Goal: Task Accomplishment & Management: Complete application form

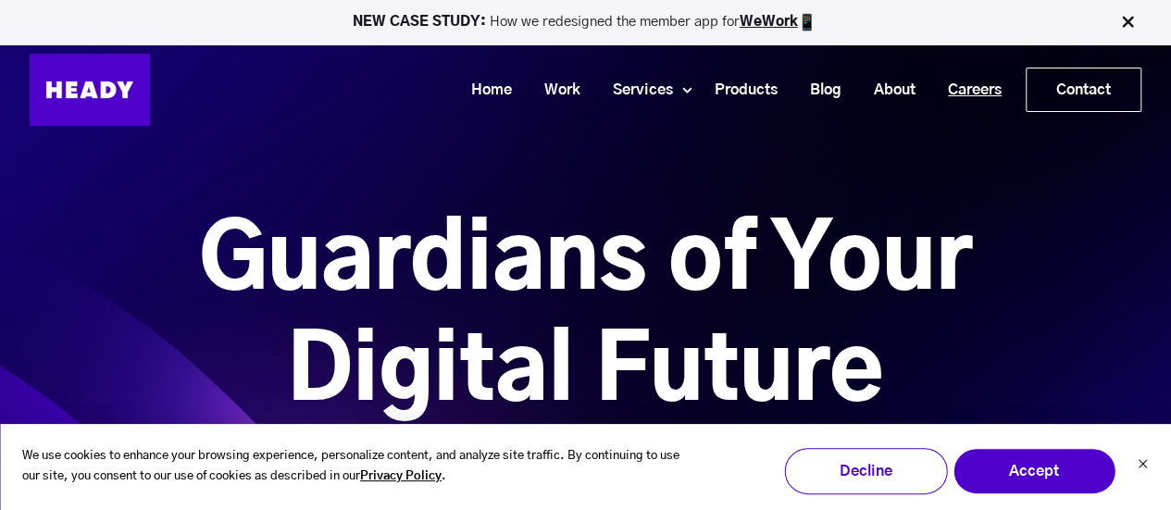
click at [985, 86] on link "Careers" at bounding box center [968, 90] width 86 height 34
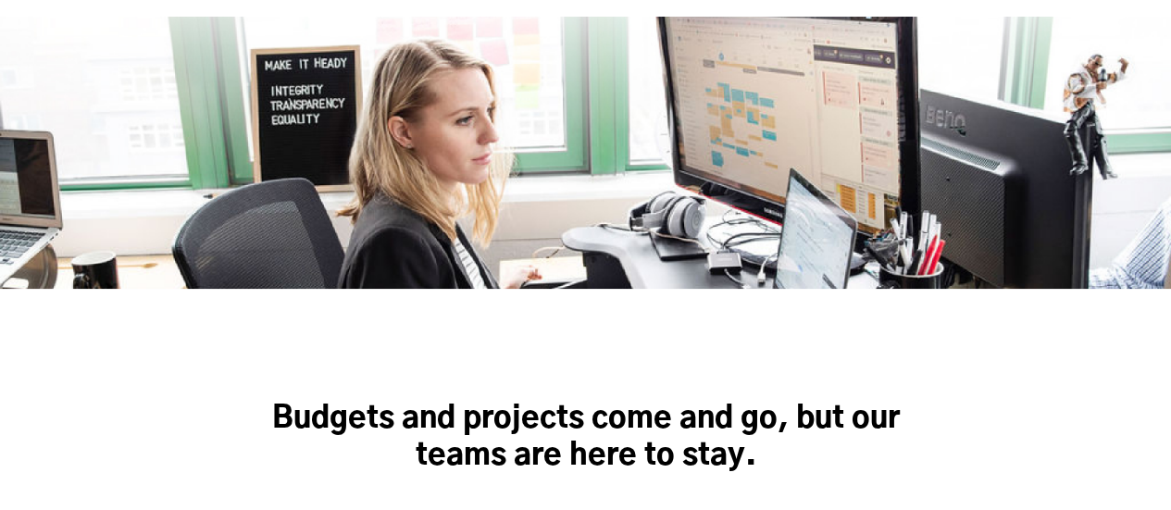
scroll to position [568, 0]
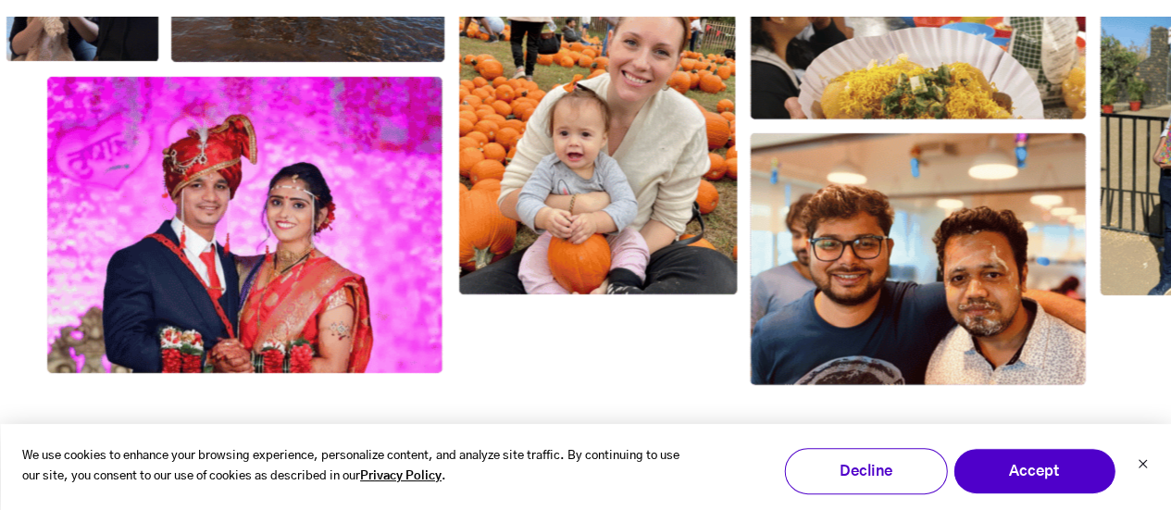
scroll to position [3161, 0]
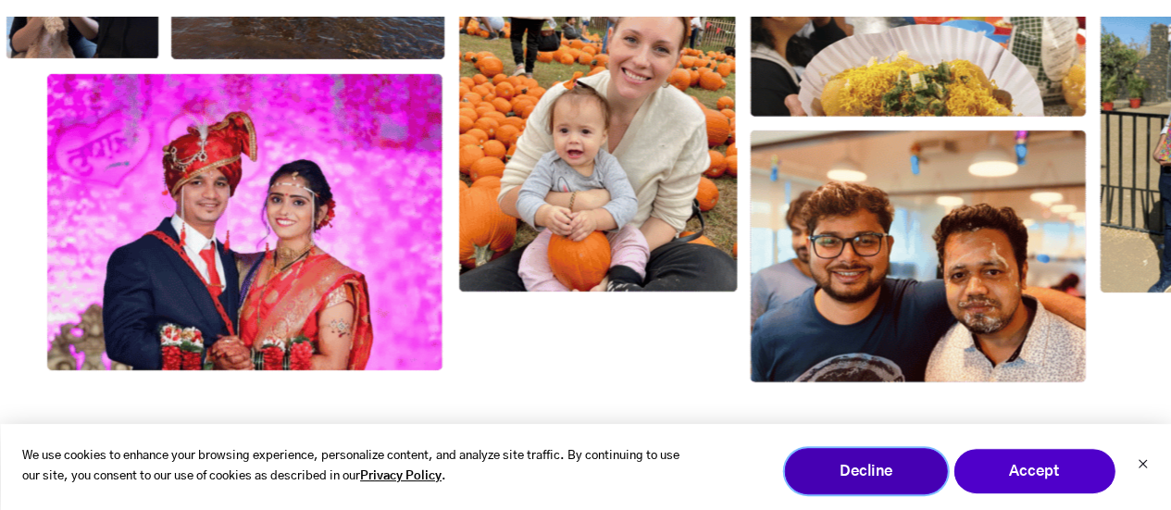
click at [867, 467] on button "Decline" at bounding box center [865, 471] width 163 height 46
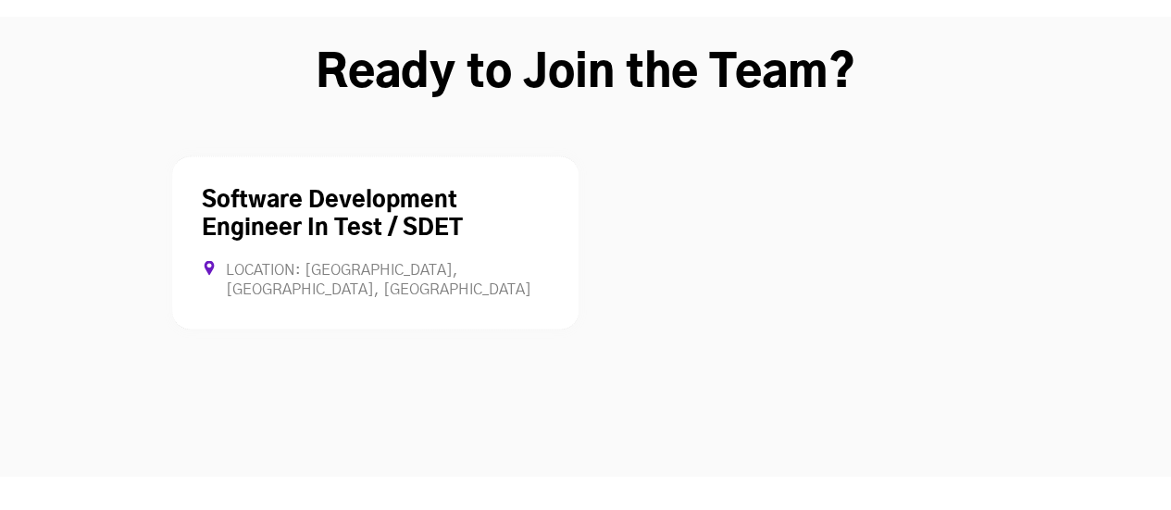
scroll to position [5102, 0]
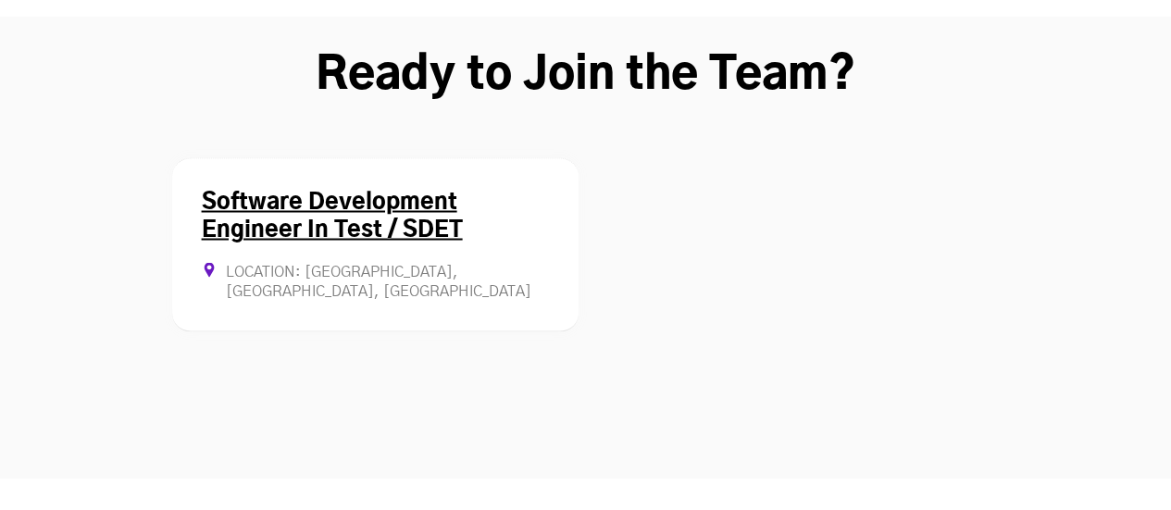
click at [378, 191] on link "Software Development Engineer In Test / SDET" at bounding box center [332, 216] width 261 height 50
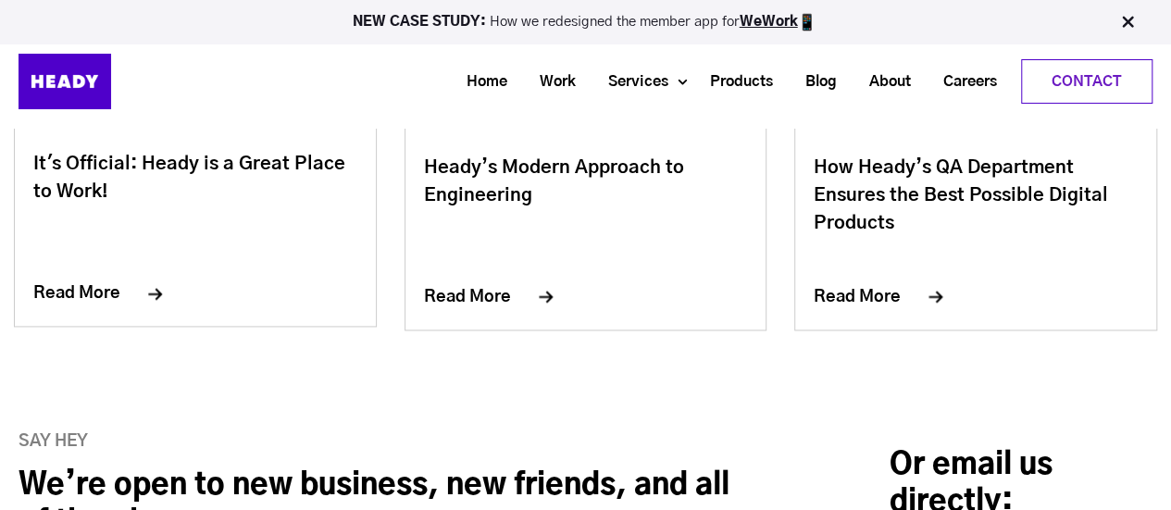
scroll to position [8176, 0]
click at [958, 77] on link "Careers" at bounding box center [963, 82] width 86 height 34
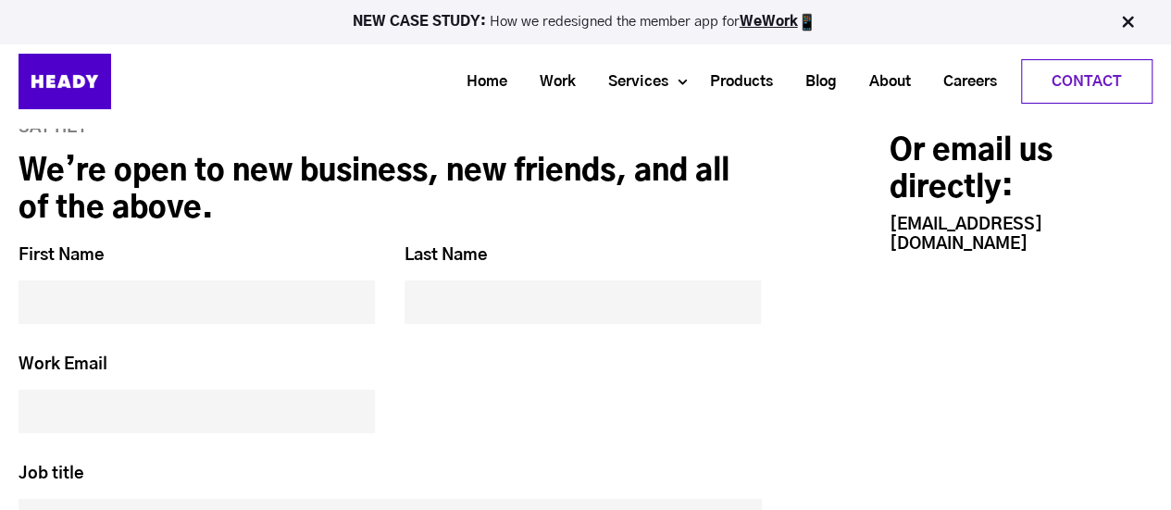
scroll to position [7527, 0]
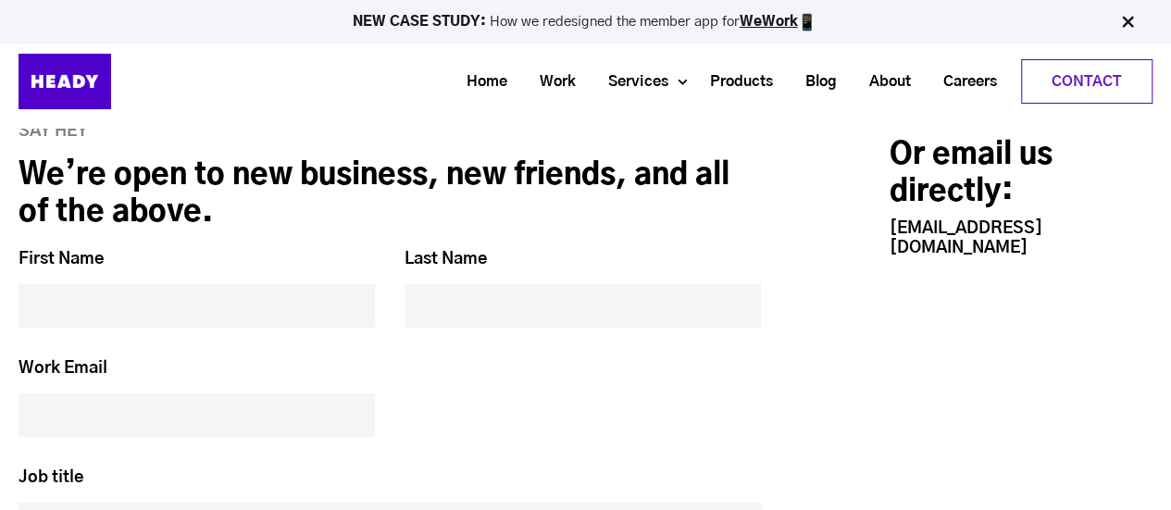
click at [210, 284] on input "First Name *" at bounding box center [197, 305] width 356 height 43
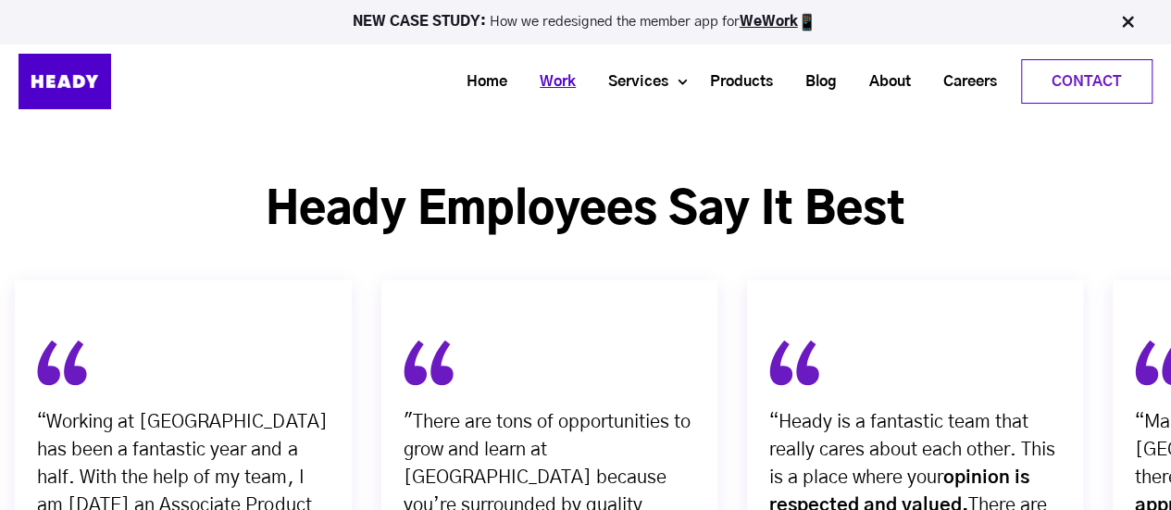
scroll to position [5956, 0]
